Goal: Contribute content: Add original content to the website for others to see

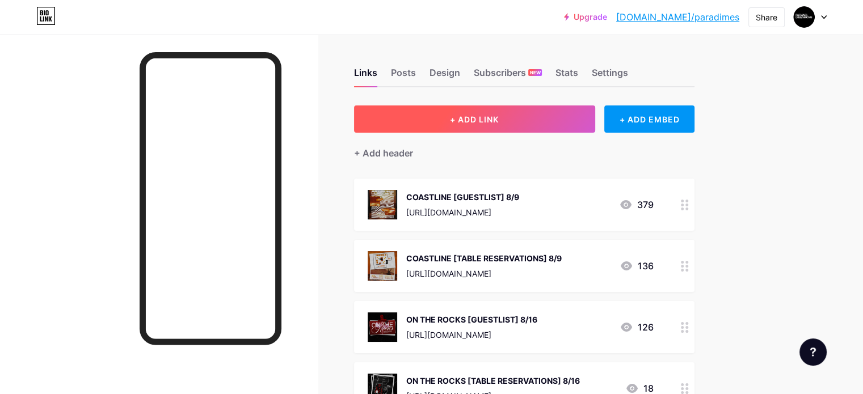
click at [524, 128] on button "+ ADD LINK" at bounding box center [474, 119] width 241 height 27
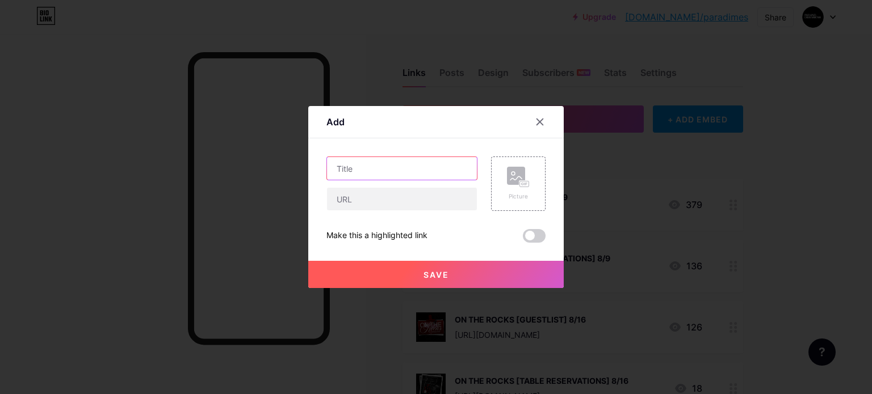
click at [395, 173] on input "text" at bounding box center [402, 168] width 150 height 23
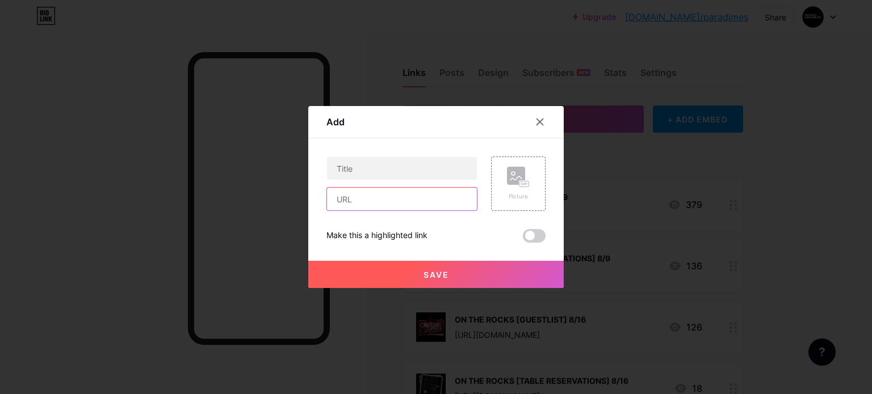
click at [383, 192] on input "text" at bounding box center [402, 199] width 150 height 23
paste input "[URL][DOMAIN_NAME]"
type input "[URL][DOMAIN_NAME]"
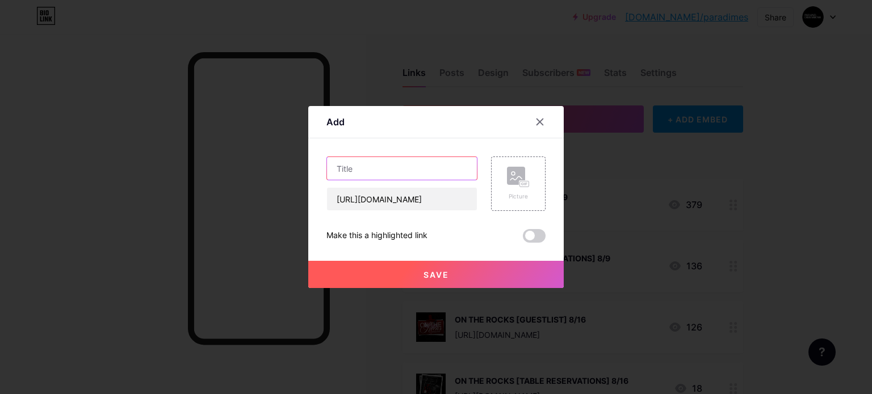
click at [364, 174] on input "text" at bounding box center [402, 168] width 150 height 23
click at [375, 169] on input "PAST CURFEW TABLE RESERVATIONS]" at bounding box center [402, 168] width 150 height 23
click at [467, 169] on input "PAST CURFEW [TABLE RESERVATIONS]" at bounding box center [402, 168] width 150 height 23
click at [456, 170] on input "PAST CURFEW [TABLE RESERVATIONS]" at bounding box center [402, 168] width 150 height 23
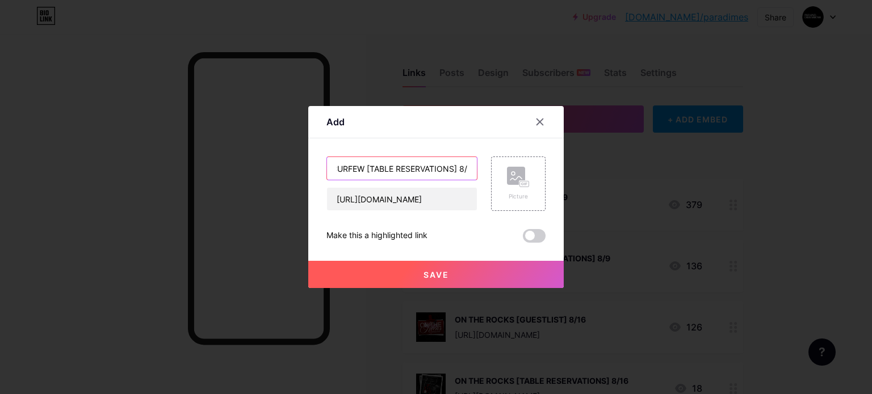
scroll to position [0, 37]
type input "PAST CURFEW [TABLE RESERVATIONS] 8/23"
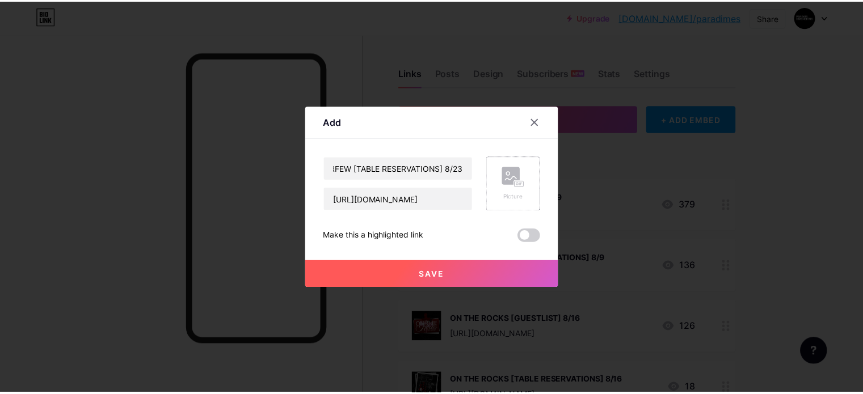
scroll to position [0, 0]
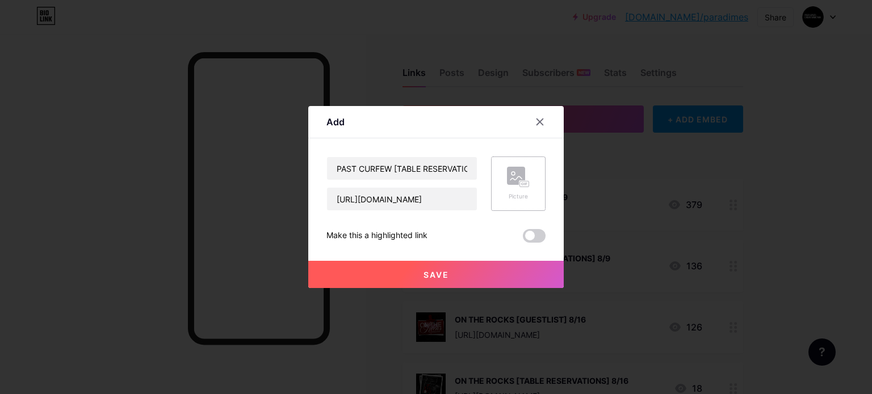
click at [499, 188] on div "Picture" at bounding box center [518, 184] width 54 height 54
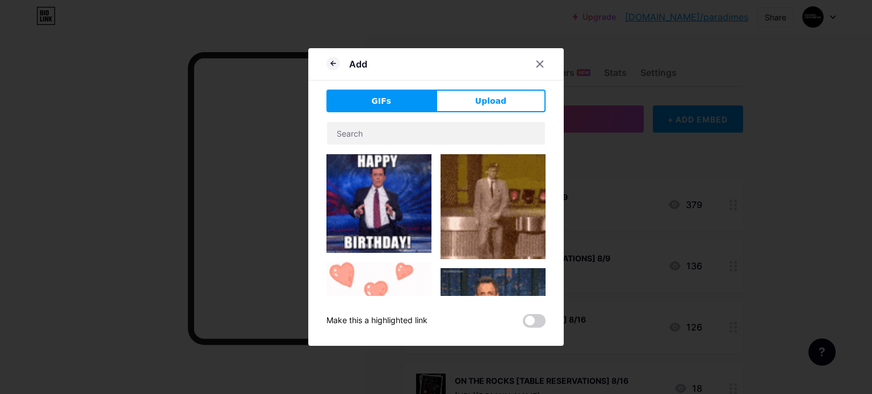
click at [472, 89] on div "Add GIFs Upload Content YouTube Play YouTube video without leaving your page. A…" at bounding box center [435, 197] width 255 height 298
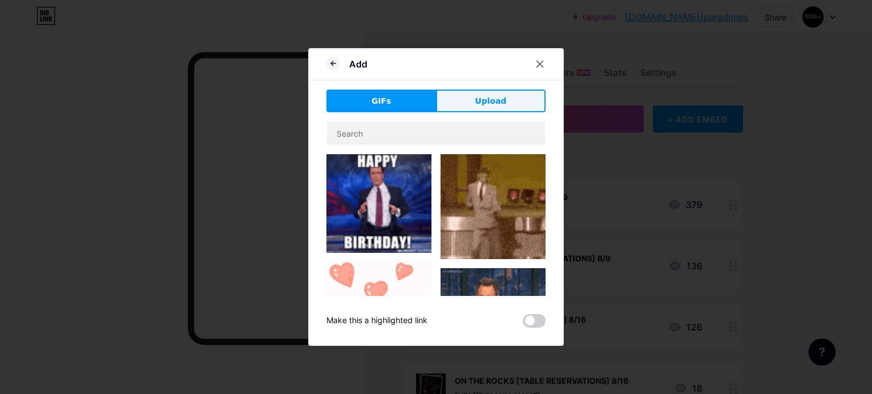
click at [473, 93] on button "Upload" at bounding box center [491, 101] width 110 height 23
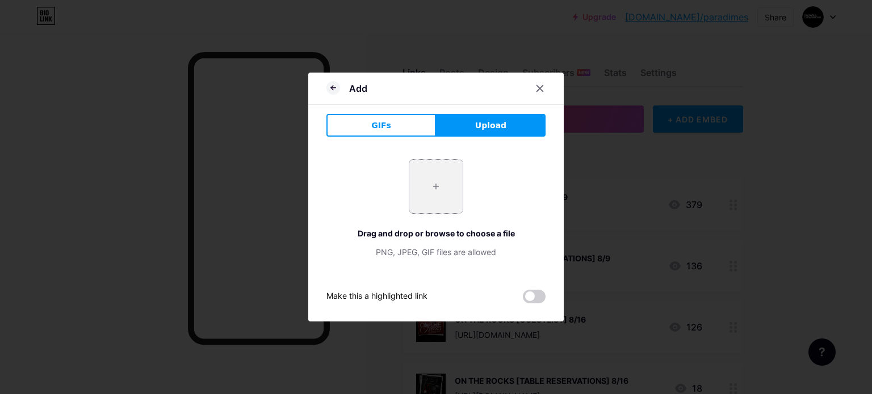
click at [439, 177] on input "file" at bounding box center [435, 186] width 53 height 53
type input "C:\fakepath\5b206b3f-e3d1-4cfd-b142-c92b4055be9e.jfif"
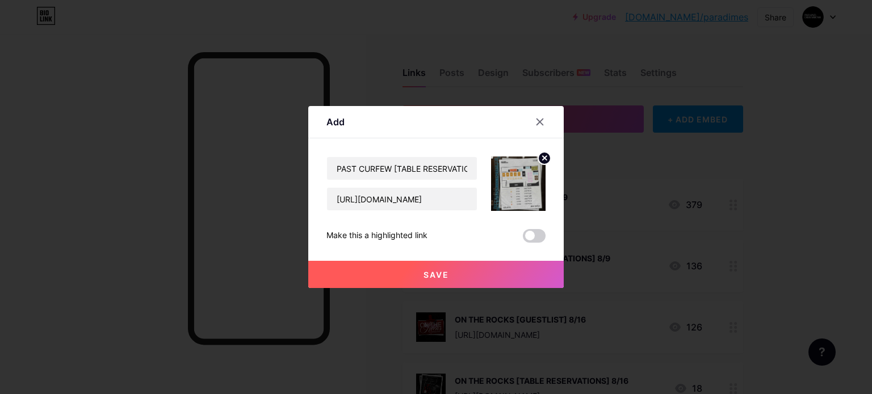
click at [456, 273] on button "Save" at bounding box center [435, 274] width 255 height 27
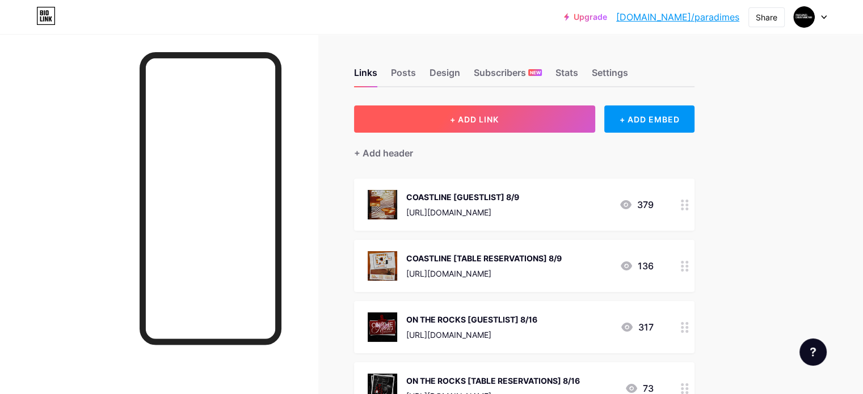
click at [499, 120] on span "+ ADD LINK" at bounding box center [474, 120] width 49 height 10
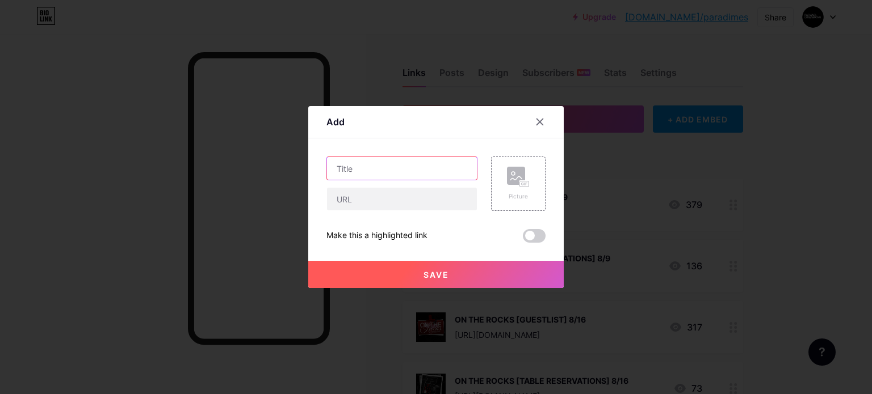
click at [393, 170] on input "text" at bounding box center [402, 168] width 150 height 23
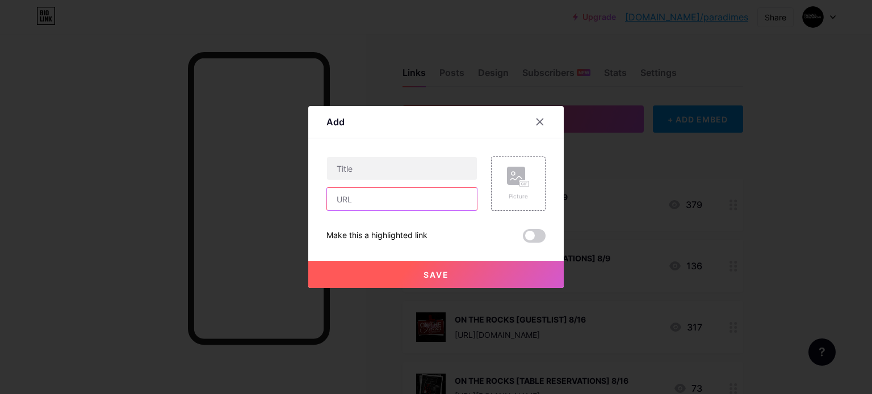
click at [363, 199] on input "text" at bounding box center [402, 199] width 150 height 23
paste input "[URL][DOMAIN_NAME]"
type input "[URL][DOMAIN_NAME]"
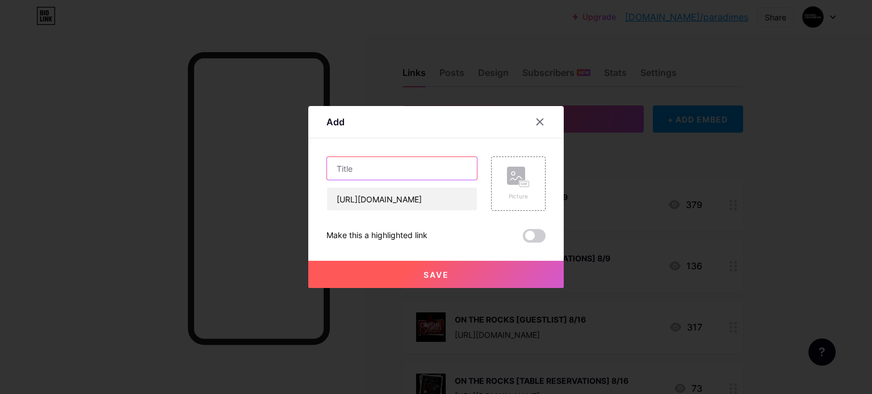
click at [348, 174] on input "text" at bounding box center [402, 168] width 150 height 23
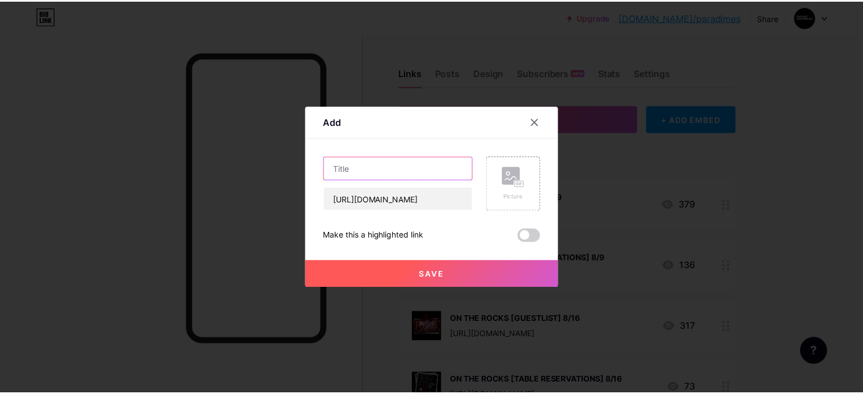
scroll to position [0, 0]
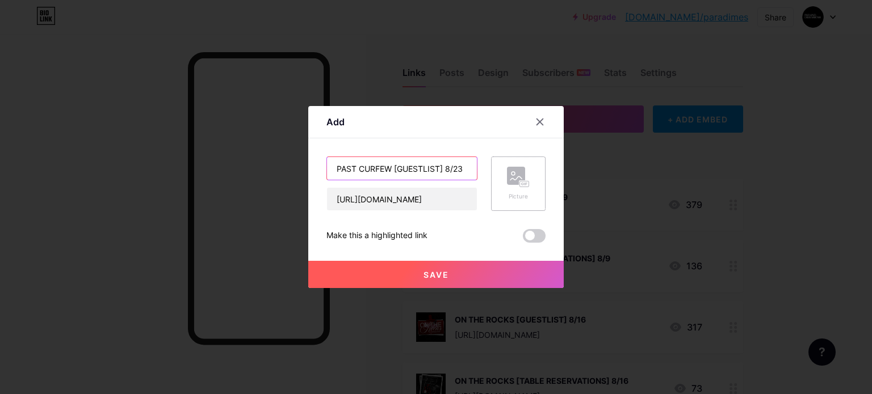
type input "PAST CURFEW [GUESTLIST] 8/23"
click at [513, 197] on div "Picture" at bounding box center [518, 196] width 23 height 9
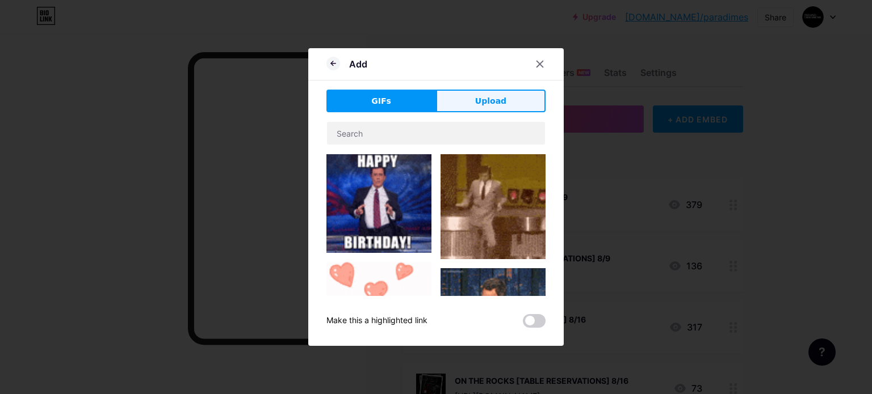
click at [468, 90] on button "Upload" at bounding box center [491, 101] width 110 height 23
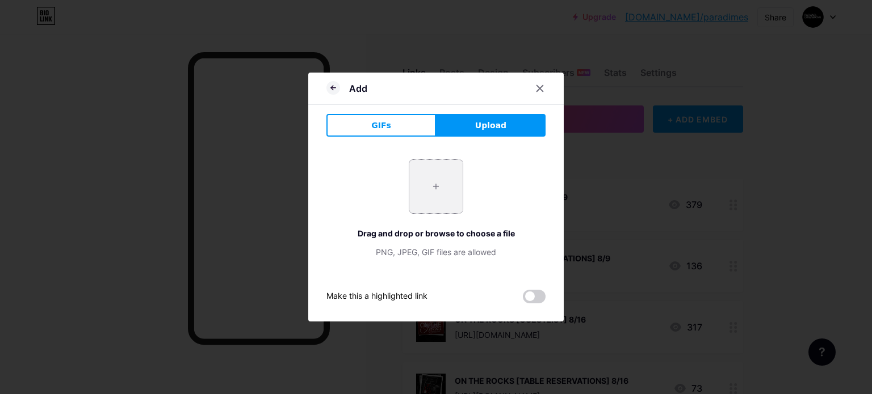
click at [444, 187] on input "file" at bounding box center [435, 186] width 53 height 53
type input "C:\fakepath\920e2aa4-b874-465e-a803-25eb18f3985e.jfif"
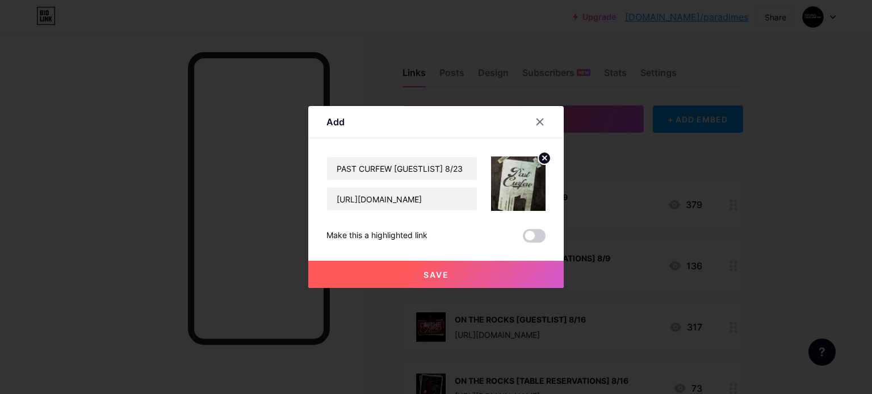
click at [457, 274] on button "Save" at bounding box center [435, 274] width 255 height 27
